Goal: Check status: Check status

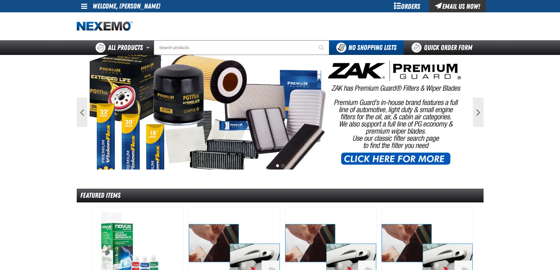
click at [393, 5] on div "Orders" at bounding box center [407, 6] width 44 height 12
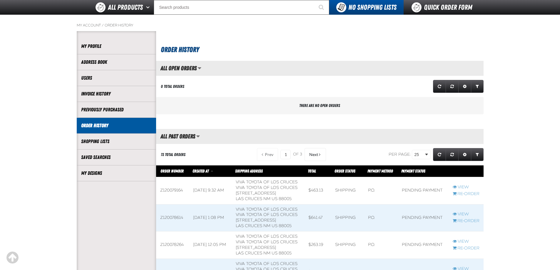
scroll to position [59, 0]
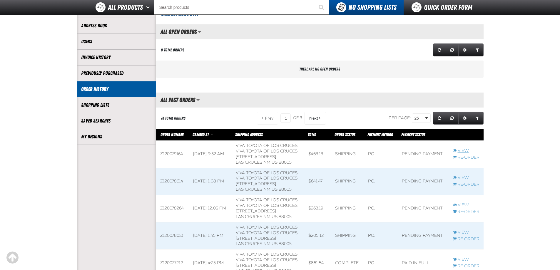
click at [459, 149] on link "View" at bounding box center [466, 151] width 27 height 6
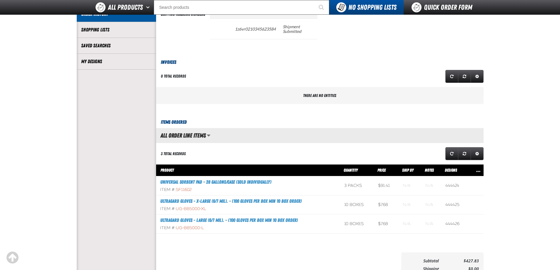
scroll to position [147, 0]
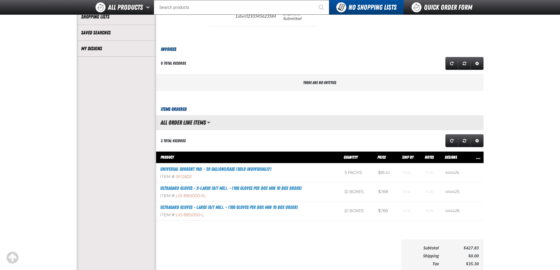
click at [120, 138] on aside "Account My Profile Address Book Users Invoice History Previously Purchased" at bounding box center [116, 99] width 79 height 384
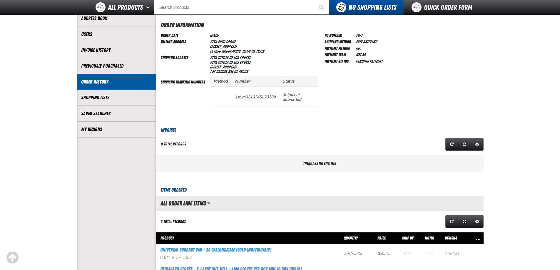
scroll to position [0, 0]
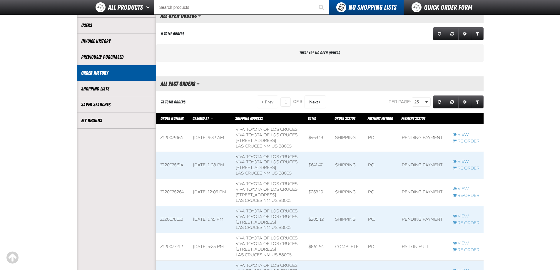
scroll to position [88, 0]
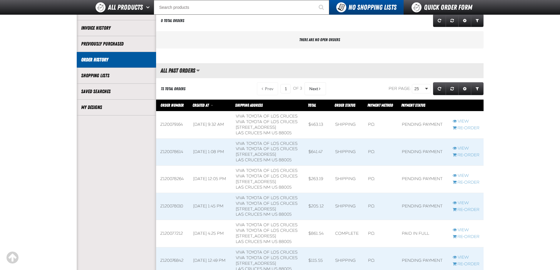
click at [354, 153] on td "Shipping" at bounding box center [347, 151] width 33 height 27
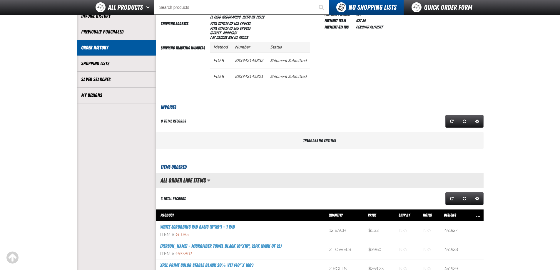
scroll to position [59, 0]
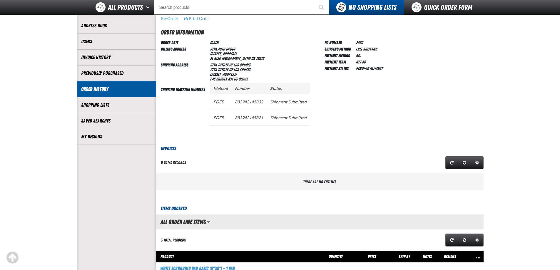
drag, startPoint x: 427, startPoint y: 125, endPoint x: 441, endPoint y: 127, distance: 13.6
click at [428, 125] on div "PO Number 2860 Shipping Method Free Shipping Payment Method P.O. Payment Term N…" at bounding box center [403, 87] width 159 height 97
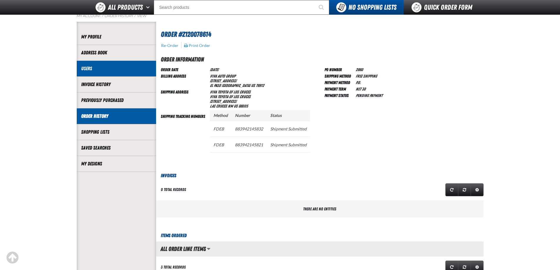
scroll to position [29, 0]
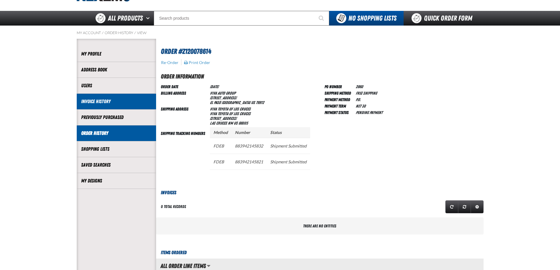
click at [112, 98] on link "Invoice History" at bounding box center [116, 101] width 71 height 7
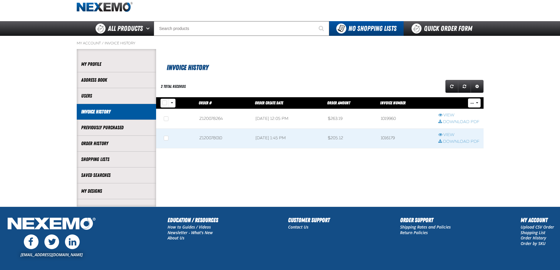
scroll to position [29, 0]
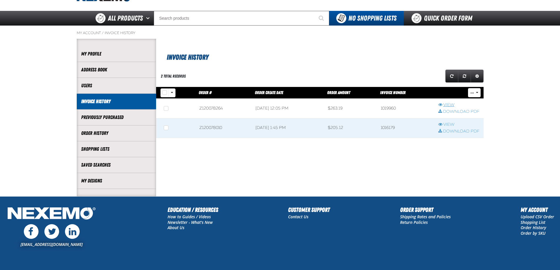
click at [448, 104] on link "View" at bounding box center [458, 105] width 41 height 6
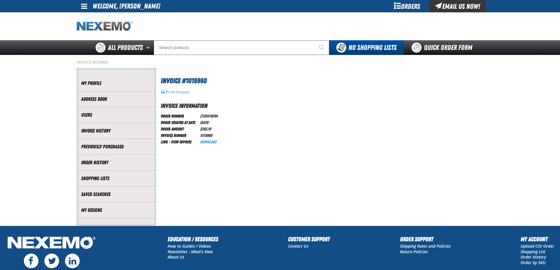
click at [103, 28] on img "Home" at bounding box center [105, 26] width 56 height 10
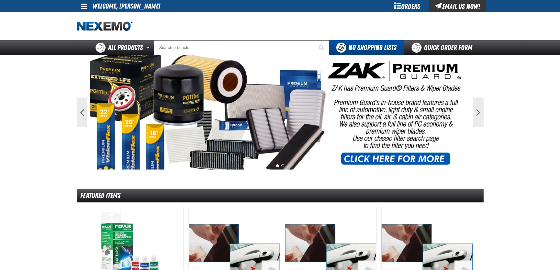
click at [423, 3] on div "Orders" at bounding box center [407, 6] width 44 height 12
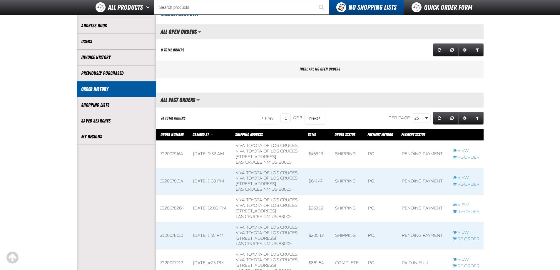
scroll to position [88, 0]
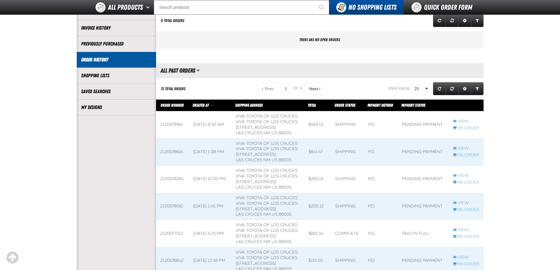
click at [229, 53] on div at bounding box center [319, 52] width 327 height 2
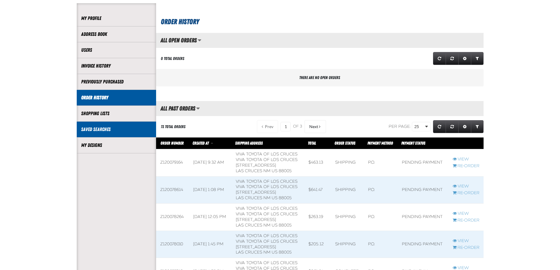
scroll to position [29, 0]
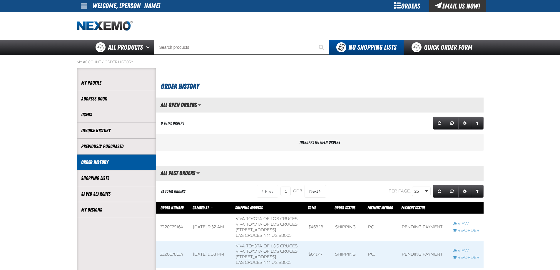
scroll to position [0, 0]
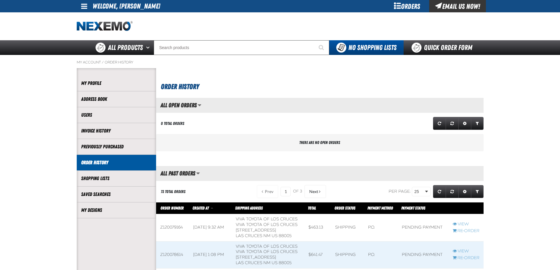
drag, startPoint x: 19, startPoint y: 121, endPoint x: 22, endPoint y: 118, distance: 3.8
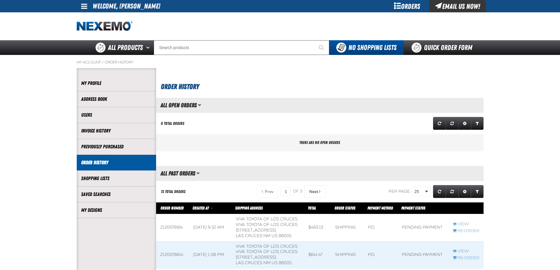
click at [253, 84] on h1 "Order History" at bounding box center [321, 86] width 320 height 12
click at [288, 92] on h1 "Order History" at bounding box center [321, 86] width 320 height 12
click at [123, 84] on link "My Profile" at bounding box center [116, 83] width 71 height 7
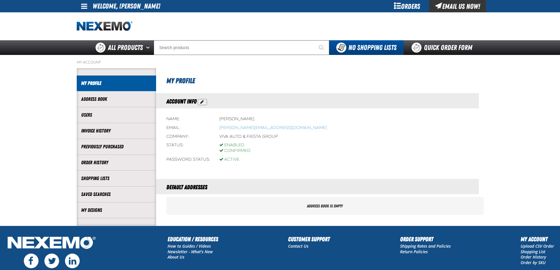
click at [284, 90] on section "My Profile Account Info Name [PERSON_NAME] Email [PERSON_NAME][EMAIL_ADDRESS][D…" at bounding box center [319, 146] width 327 height 157
click at [274, 32] on div at bounding box center [280, 26] width 407 height 28
click at [410, 8] on div "Orders" at bounding box center [407, 6] width 44 height 12
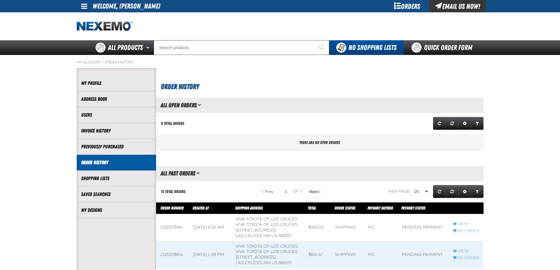
scroll to position [0, 0]
click at [239, 66] on div "My Account / Order History" at bounding box center [280, 64] width 407 height 7
drag, startPoint x: 213, startPoint y: 34, endPoint x: 220, endPoint y: 34, distance: 7.4
click at [214, 34] on div at bounding box center [280, 26] width 407 height 28
